Goal: Check status

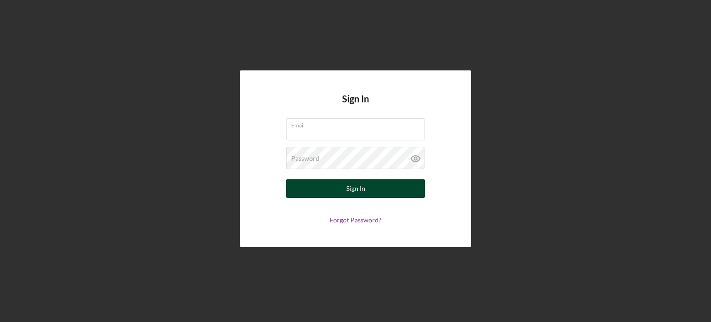
type input "[PERSON_NAME][EMAIL_ADDRESS][DOMAIN_NAME]"
click at [332, 189] on button "Sign In" at bounding box center [355, 188] width 139 height 19
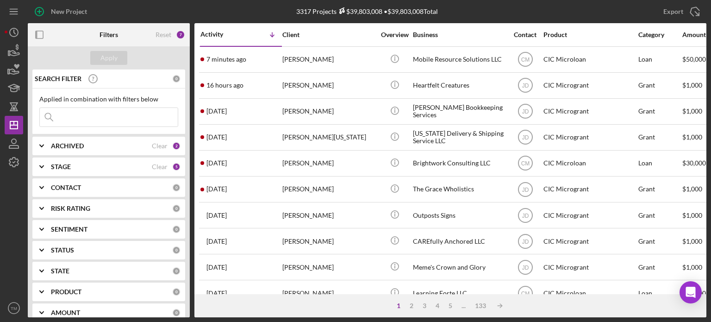
click at [92, 117] on input at bounding box center [109, 117] width 138 height 19
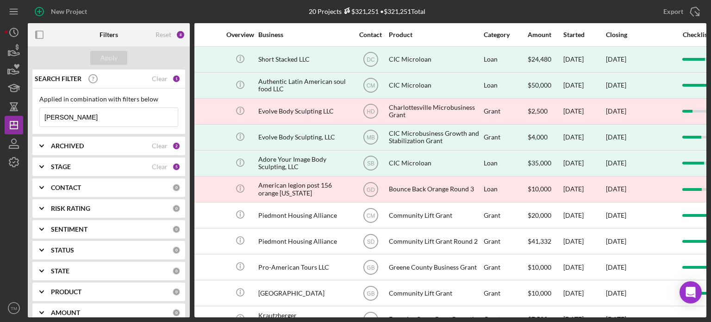
scroll to position [0, 157]
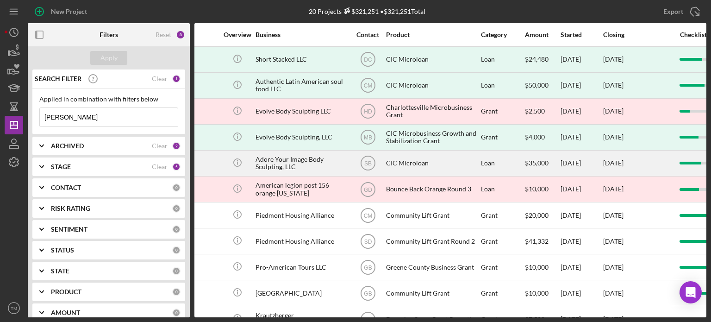
type input "[PERSON_NAME]"
click at [392, 161] on div "CIC Microloan" at bounding box center [432, 163] width 93 height 25
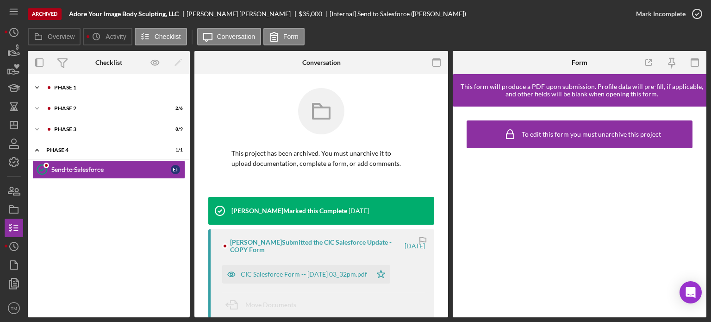
click at [67, 85] on div "Phase 1" at bounding box center [116, 88] width 124 height 6
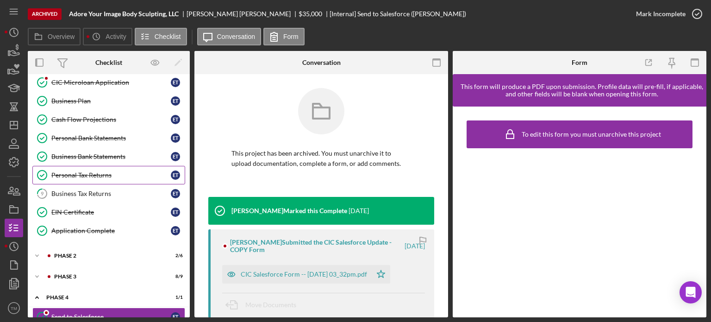
scroll to position [93, 0]
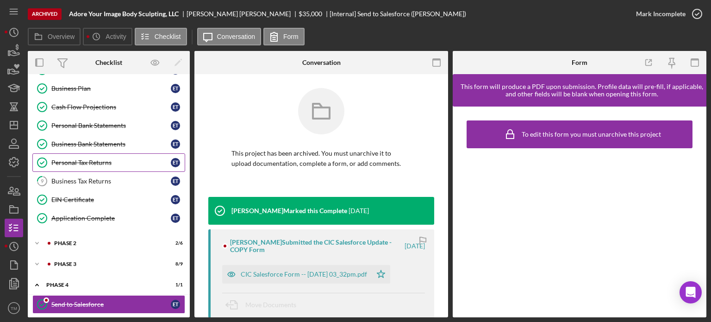
click at [99, 162] on div "Personal Tax Returns" at bounding box center [111, 162] width 120 height 7
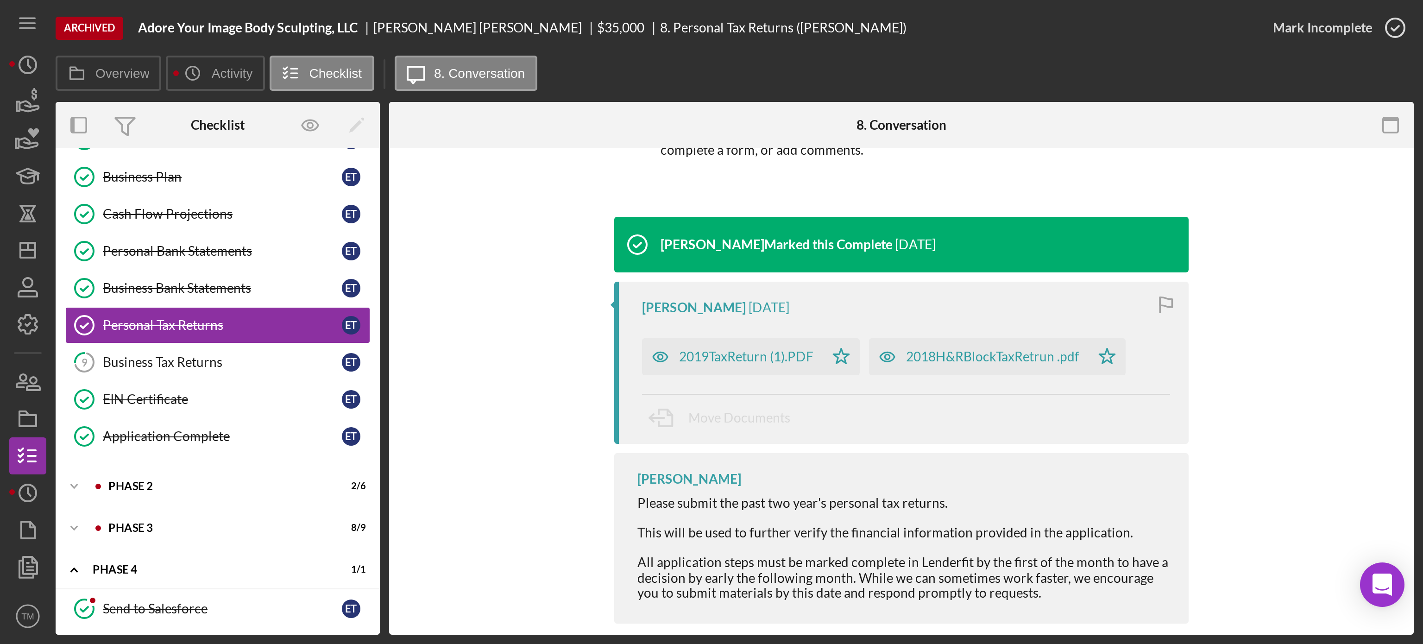
scroll to position [93, 0]
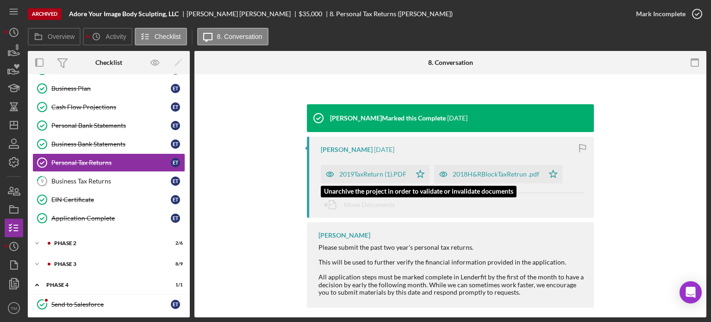
click at [369, 175] on div "2019TaxReturn (1).PDF" at bounding box center [373, 173] width 67 height 7
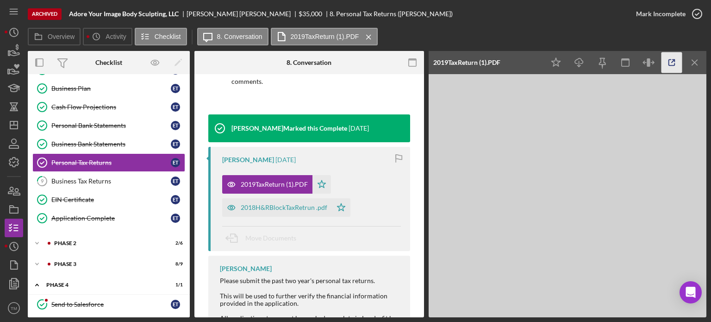
click at [674, 63] on icon "button" at bounding box center [672, 62] width 21 height 21
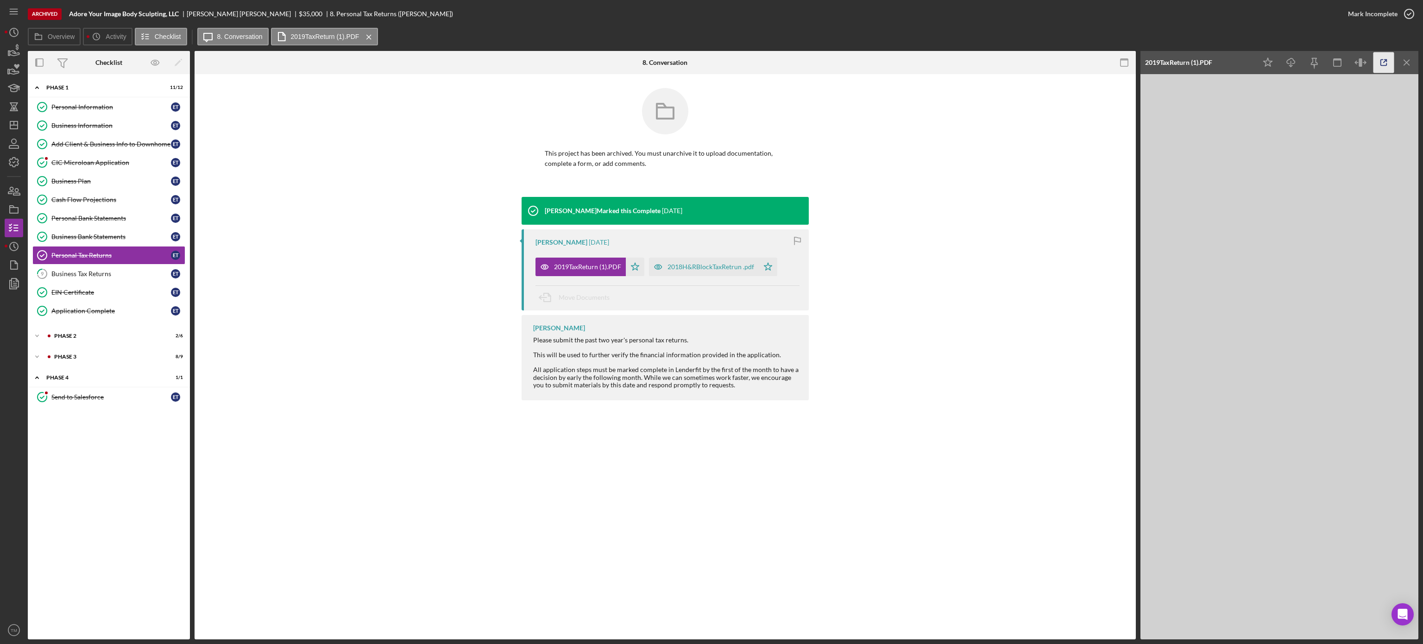
scroll to position [0, 0]
